Goal: Task Accomplishment & Management: Use online tool/utility

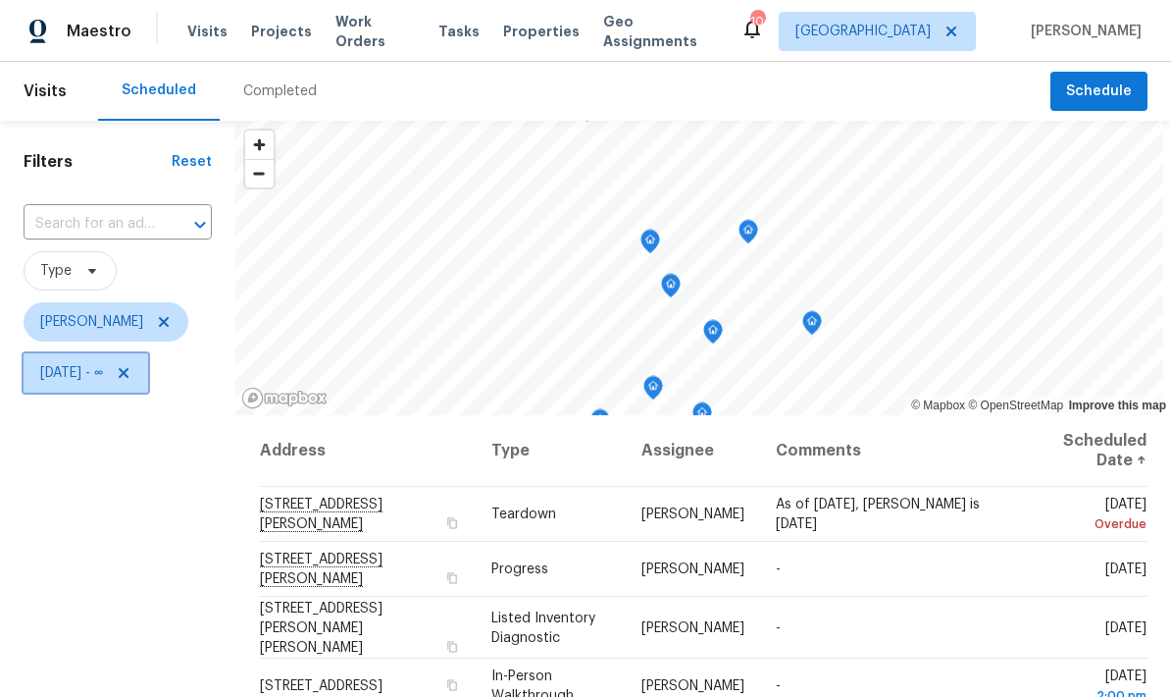
click at [103, 380] on span "Mon, Sep 01 - ∞" at bounding box center [71, 373] width 63 height 20
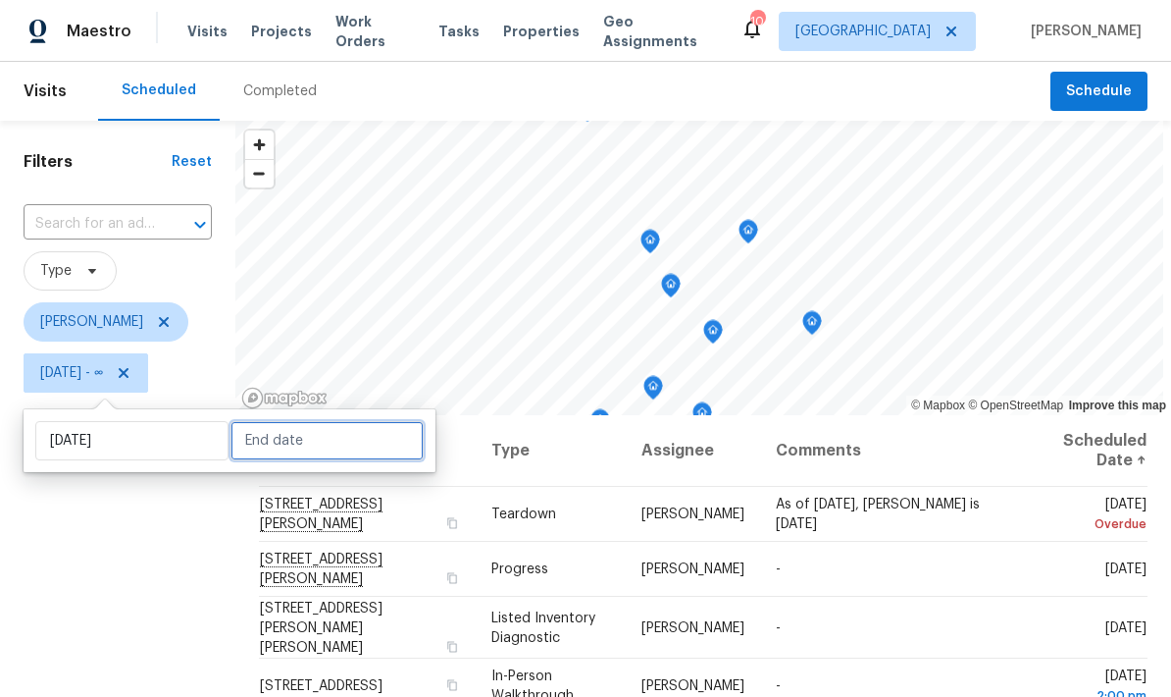
click at [284, 439] on input "text" at bounding box center [327, 440] width 193 height 39
select select "8"
select select "2025"
select select "9"
select select "2025"
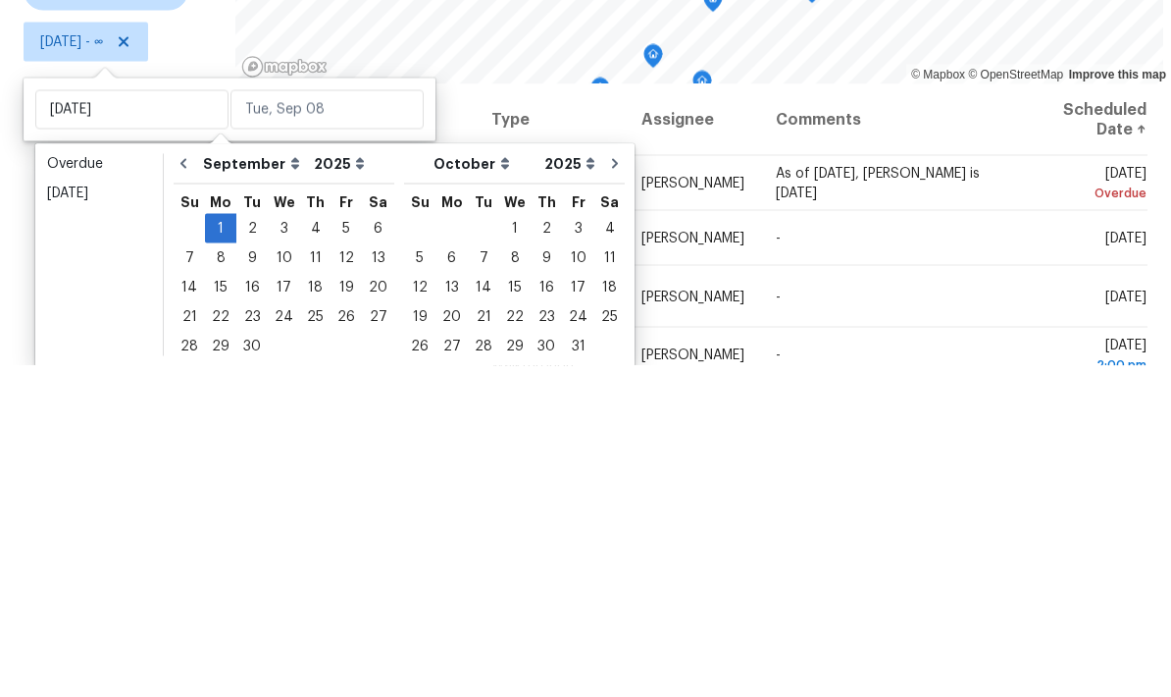
scroll to position [78, 0]
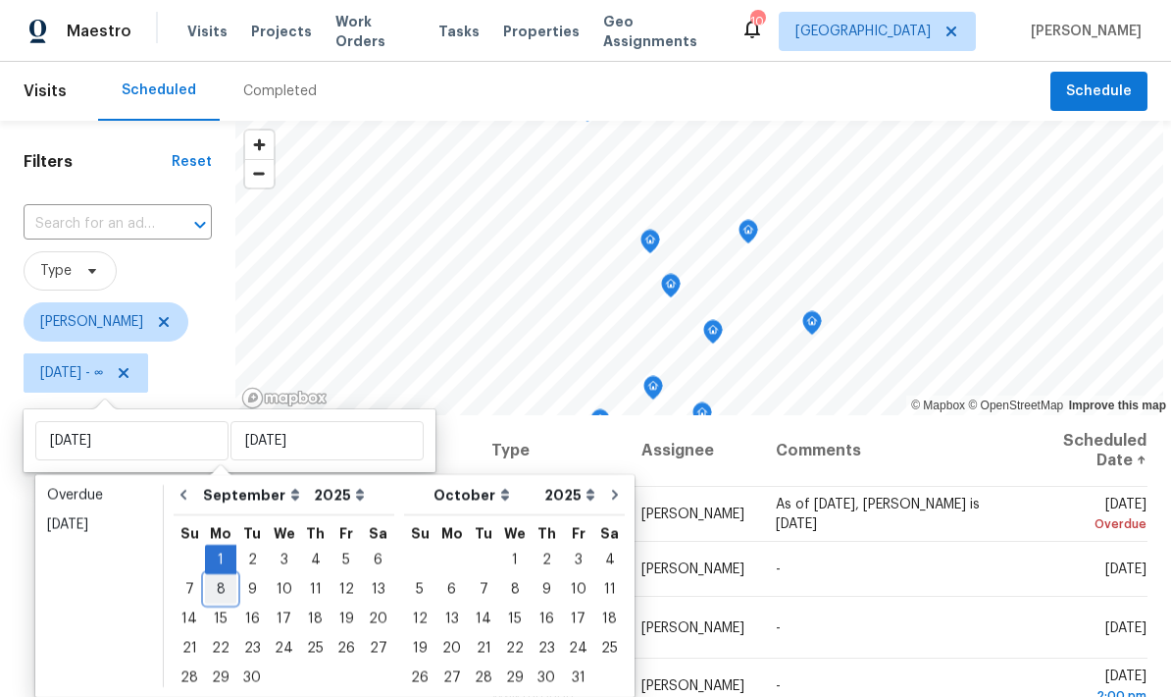
click at [220, 575] on div "8" at bounding box center [220, 588] width 31 height 27
type input "Mon, Sep 08"
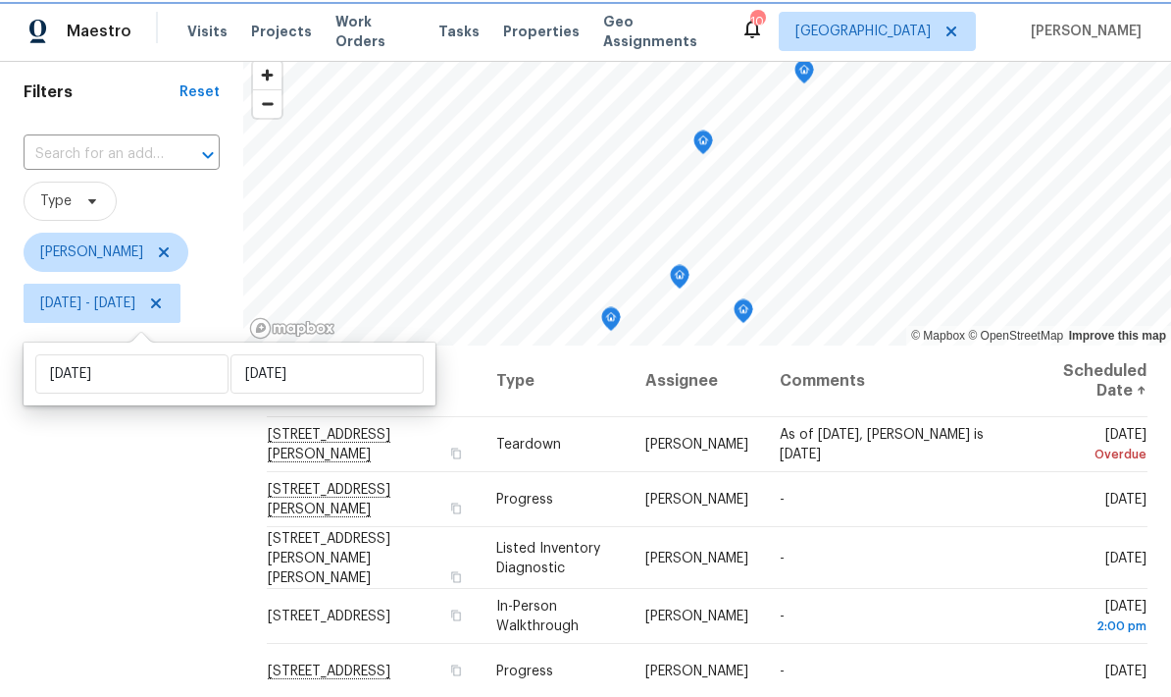
scroll to position [67, 0]
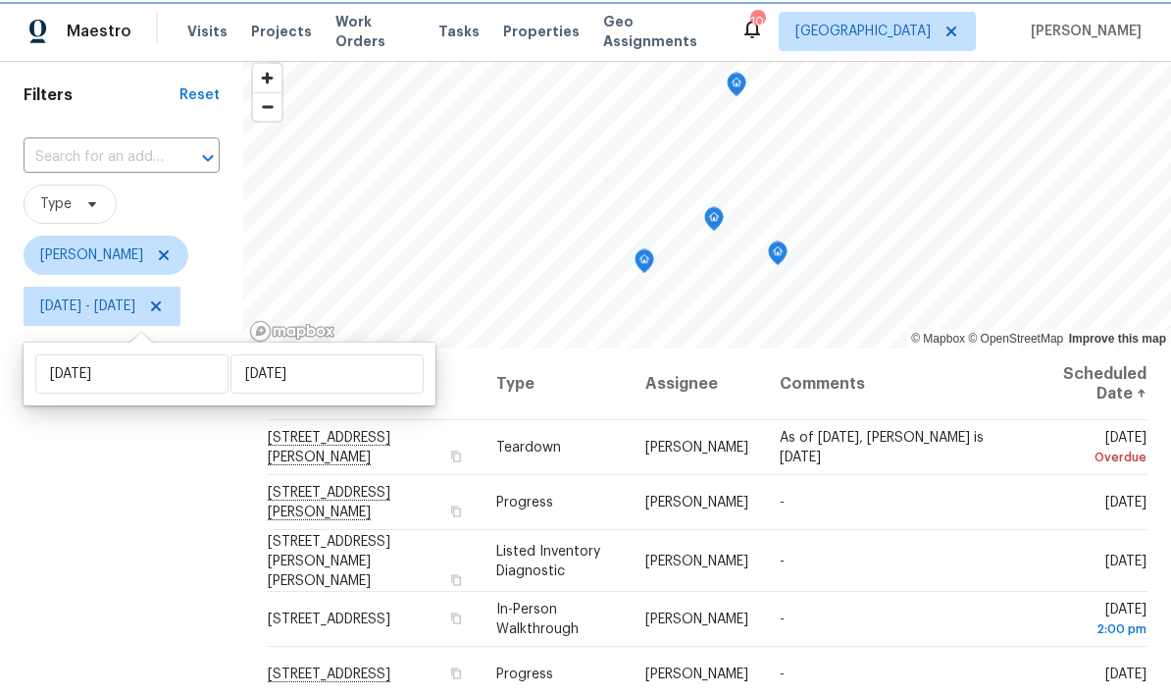
click at [723, 217] on icon "Map marker" at bounding box center [714, 219] width 18 height 23
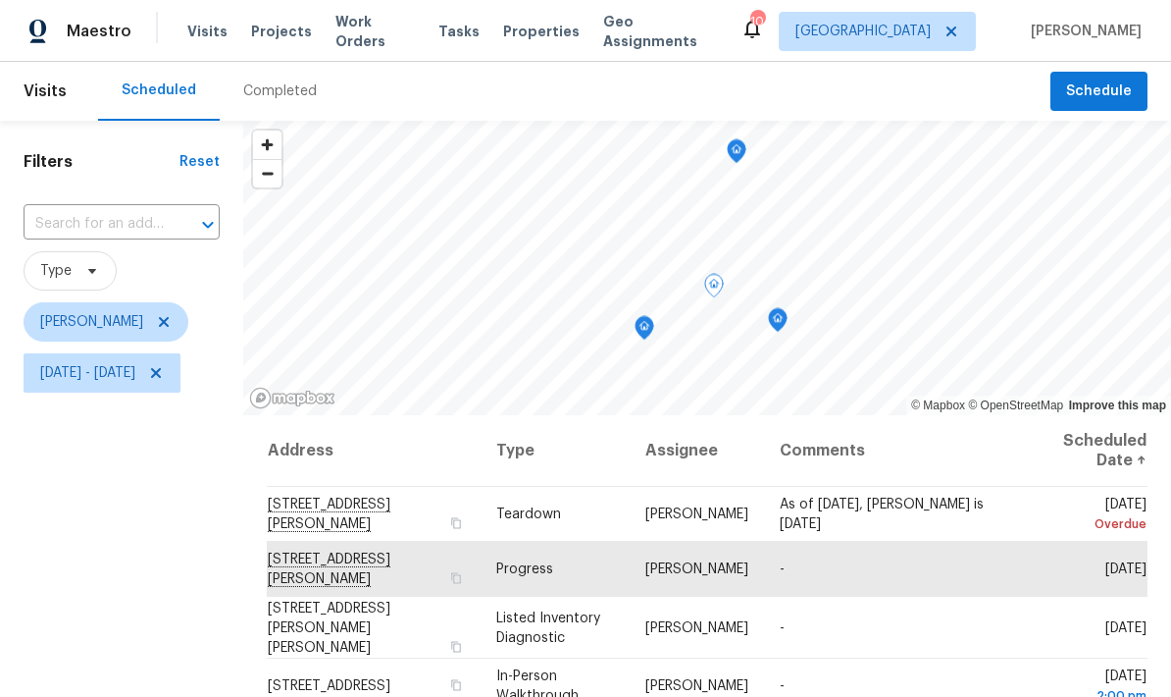
scroll to position [0, 0]
click at [785, 269] on icon "Map marker" at bounding box center [776, 262] width 18 height 23
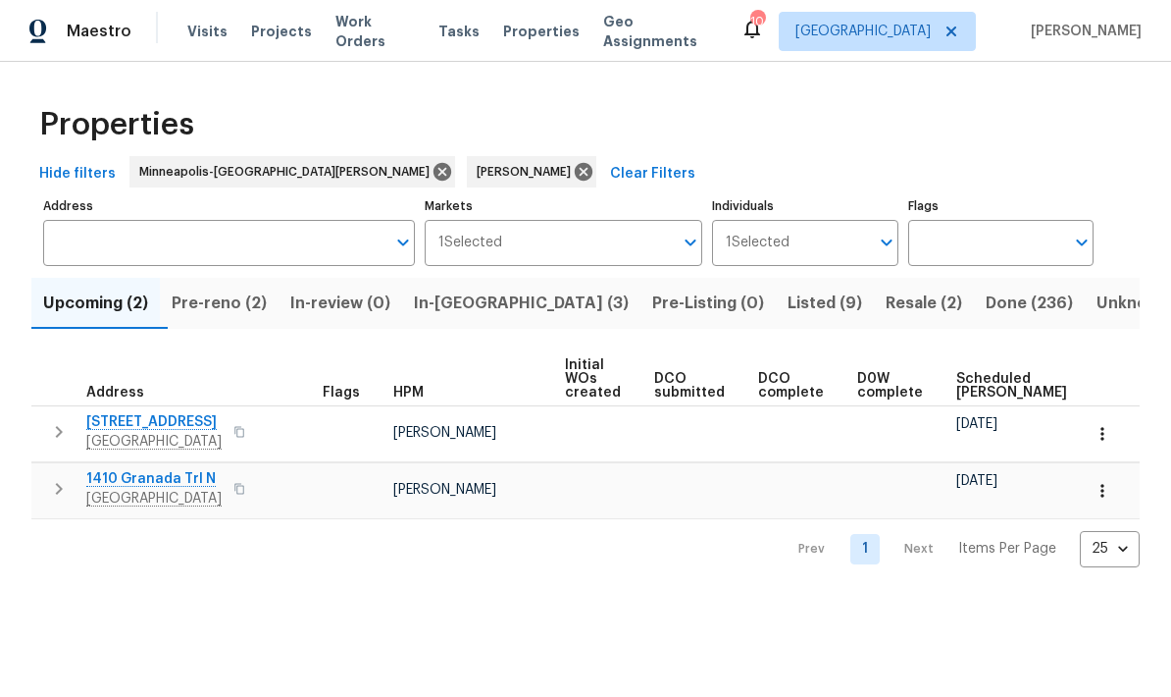
click at [788, 313] on span "Listed (9)" at bounding box center [825, 302] width 75 height 27
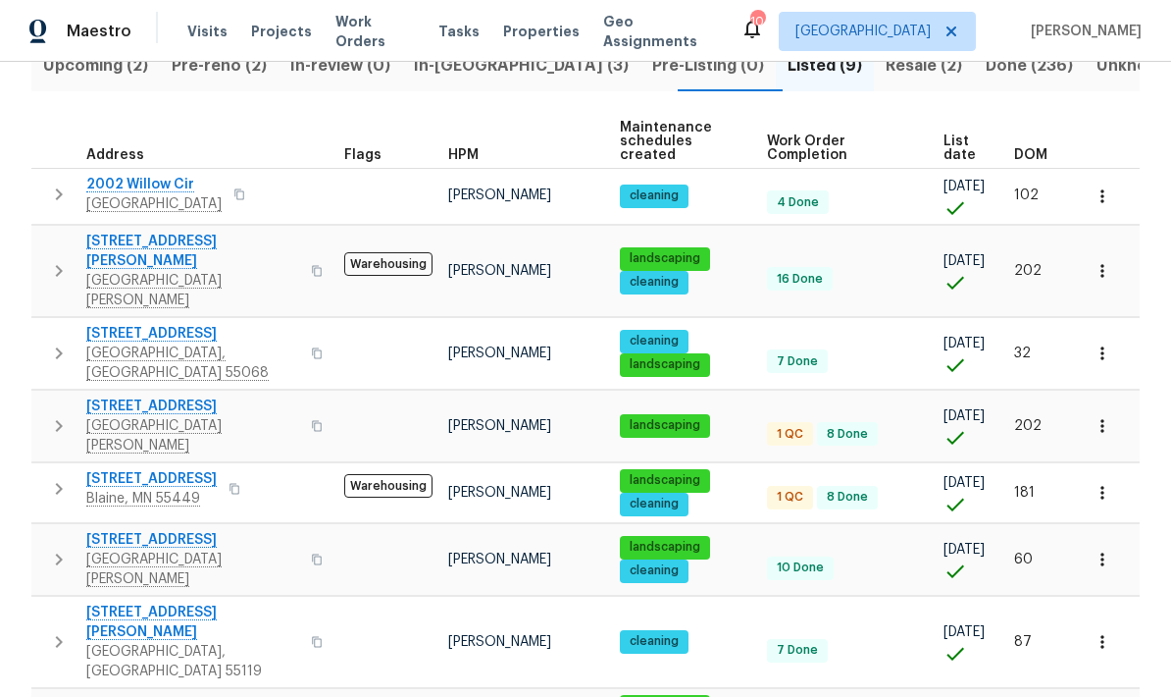
scroll to position [236, 0]
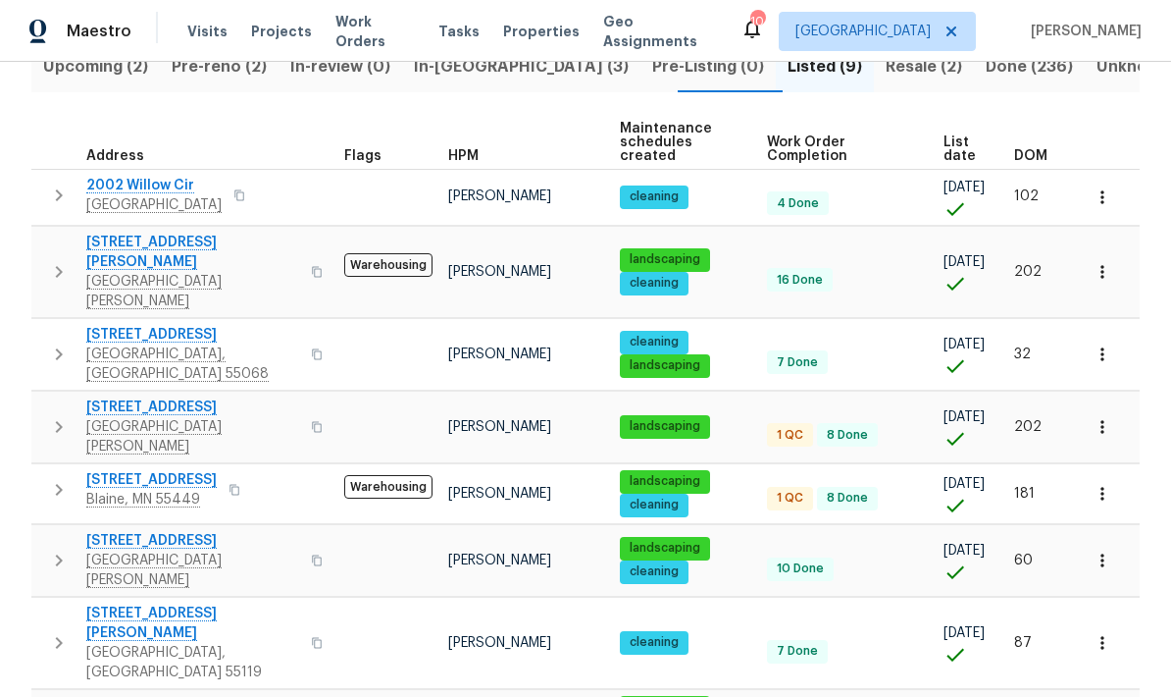
click at [153, 696] on span "[STREET_ADDRESS]" at bounding box center [153, 706] width 135 height 20
